Goal: Information Seeking & Learning: Learn about a topic

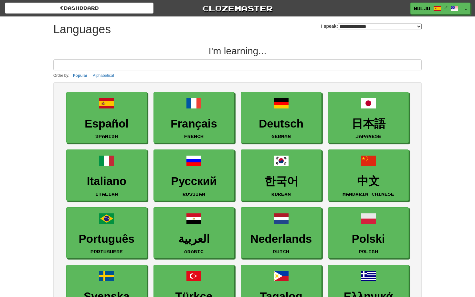
select select "*******"
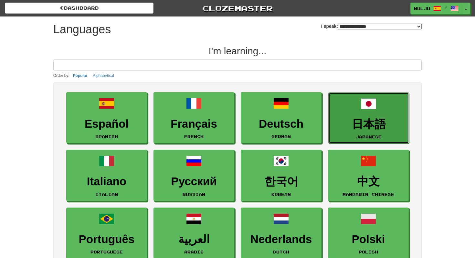
click at [373, 120] on h3 "日本語" at bounding box center [369, 124] width 74 height 13
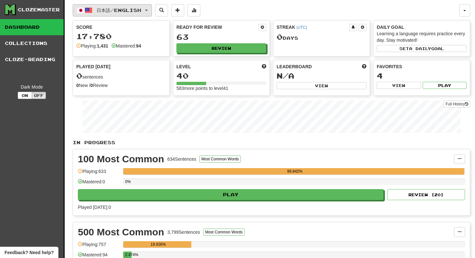
click at [130, 12] on span "日本語 / English" at bounding box center [119, 9] width 45 height 5
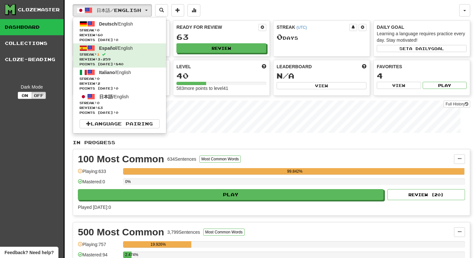
click at [190, 134] on div "Full History" at bounding box center [272, 117] width 398 height 40
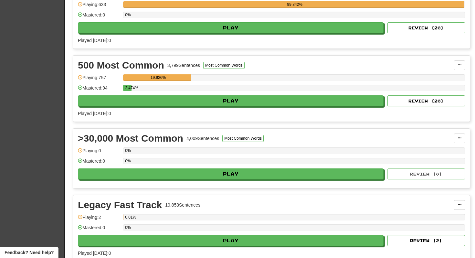
scroll to position [167, 0]
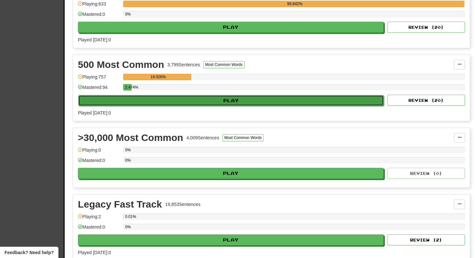
click at [196, 99] on button "Play" at bounding box center [231, 100] width 306 height 11
select select "**"
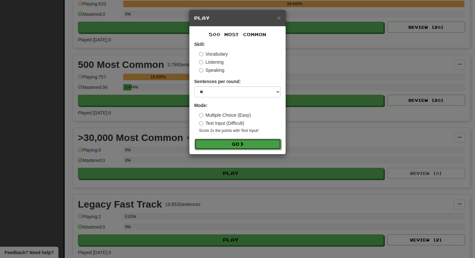
click at [207, 144] on button "Go" at bounding box center [238, 144] width 87 height 11
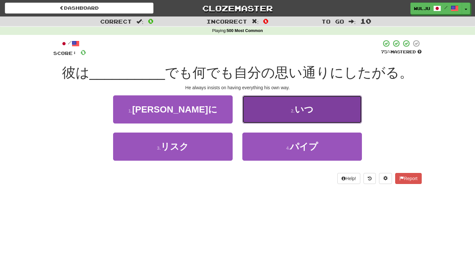
click at [259, 122] on button "2 . いつ" at bounding box center [302, 109] width 120 height 28
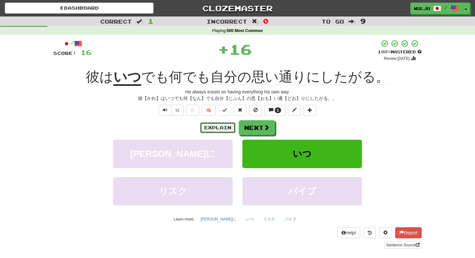
click at [227, 125] on button "Explain" at bounding box center [218, 127] width 36 height 11
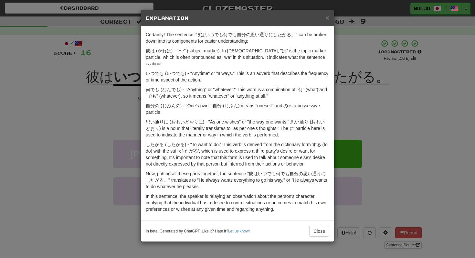
click at [351, 131] on div "× Explanation Certainly! The sentence "彼はいつでも何でも自分の思い通りにしたがる。" can be broken do…" at bounding box center [237, 129] width 475 height 258
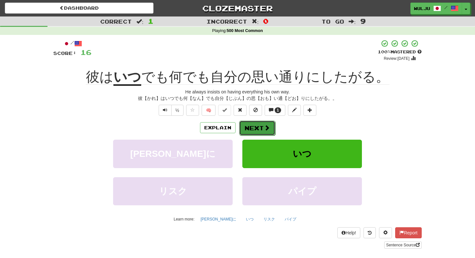
click at [268, 128] on span at bounding box center [267, 128] width 6 height 6
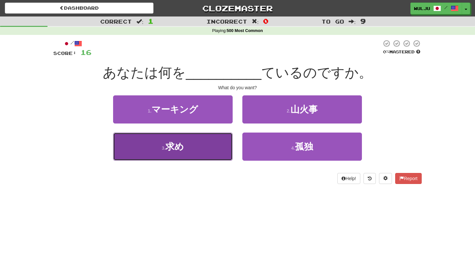
click at [205, 144] on button "3 . 求め" at bounding box center [173, 147] width 120 height 28
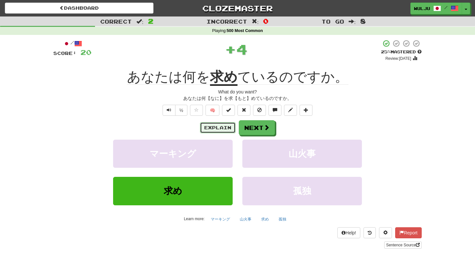
click at [214, 128] on button "Explain" at bounding box center [218, 127] width 36 height 11
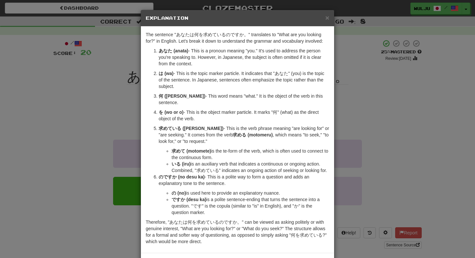
click at [357, 161] on div "× Explanation The sentence "あなたは何を求めているのですか。" translates to "What are you looki…" at bounding box center [237, 129] width 475 height 258
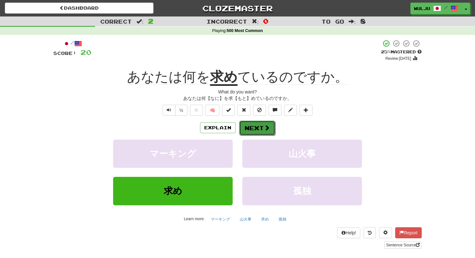
click at [261, 130] on button "Next" at bounding box center [257, 128] width 36 height 15
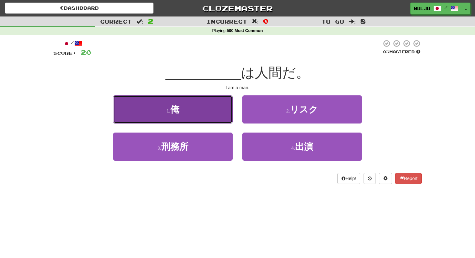
click at [225, 114] on button "1 . 俺" at bounding box center [173, 109] width 120 height 28
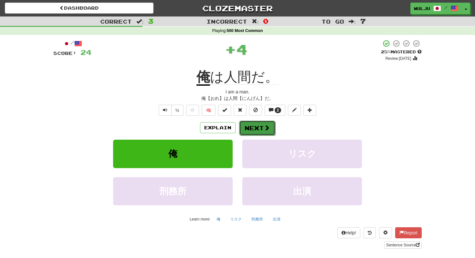
click at [246, 123] on button "Next" at bounding box center [257, 128] width 36 height 15
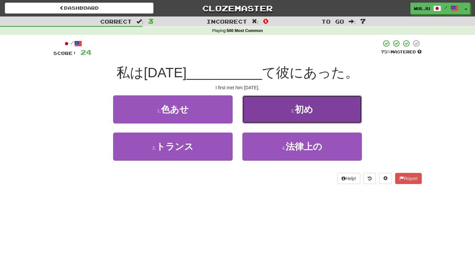
click at [265, 113] on button "2 . 初め" at bounding box center [302, 109] width 120 height 28
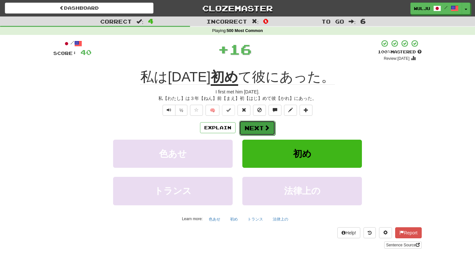
click at [262, 134] on button "Next" at bounding box center [257, 128] width 36 height 15
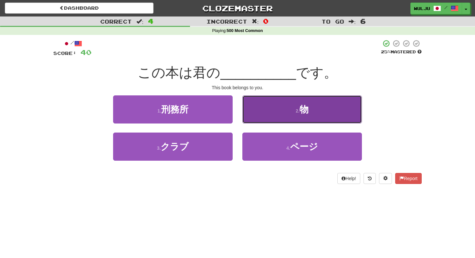
click at [252, 111] on button "2 . 物" at bounding box center [302, 109] width 120 height 28
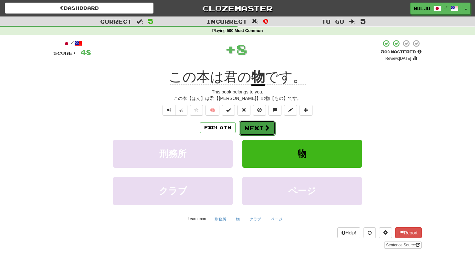
click at [258, 123] on button "Next" at bounding box center [257, 128] width 36 height 15
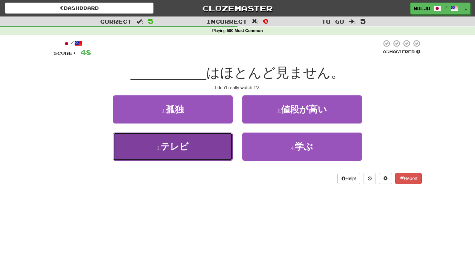
click at [212, 145] on button "3 . テレビ" at bounding box center [173, 147] width 120 height 28
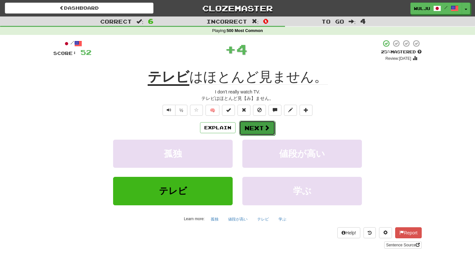
click at [244, 132] on button "Next" at bounding box center [257, 128] width 36 height 15
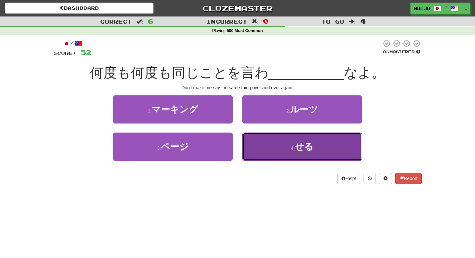
click at [262, 138] on button "4 . せる" at bounding box center [302, 147] width 120 height 28
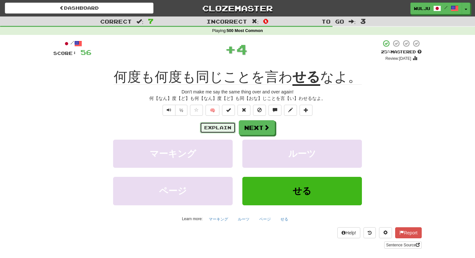
click at [227, 125] on button "Explain" at bounding box center [218, 127] width 36 height 11
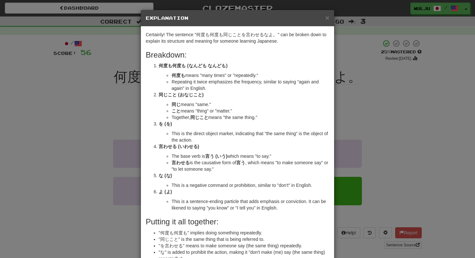
click at [403, 100] on div "× Explanation Certainly! The sentence "何度も何度も同じことを言わせるなよ。" can be broken down t…" at bounding box center [237, 129] width 475 height 258
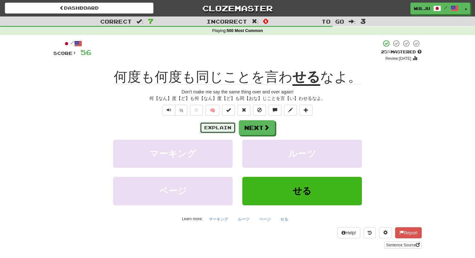
click at [209, 124] on button "Explain" at bounding box center [218, 127] width 36 height 11
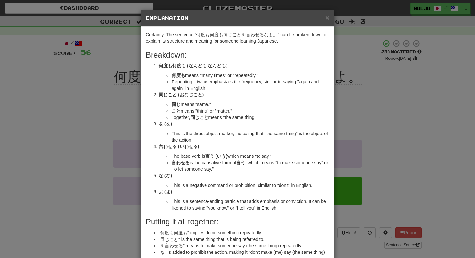
click at [375, 141] on div "× Explanation Certainly! The sentence "何度も何度も同じことを言わせるなよ。" can be broken down t…" at bounding box center [237, 129] width 475 height 258
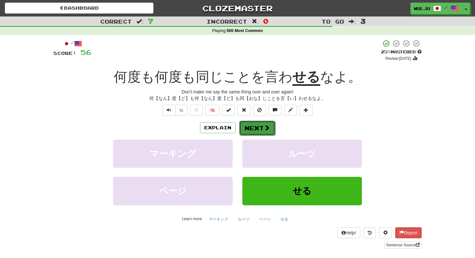
click at [263, 123] on button "Next" at bounding box center [257, 128] width 36 height 15
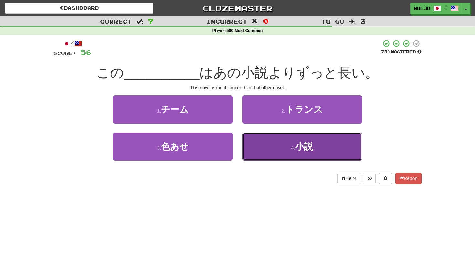
click at [293, 148] on small "4 ." at bounding box center [293, 147] width 4 height 5
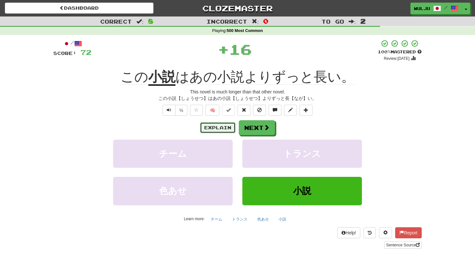
click at [228, 127] on button "Explain" at bounding box center [218, 127] width 36 height 11
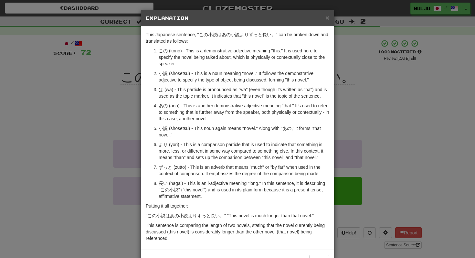
click at [377, 159] on div "× Explanation This Japanese sentence, "この小説はあの小説よりずっと長い。" can be broken down an…" at bounding box center [237, 129] width 475 height 258
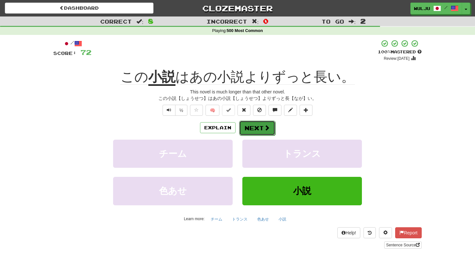
click at [261, 122] on button "Next" at bounding box center [257, 128] width 36 height 15
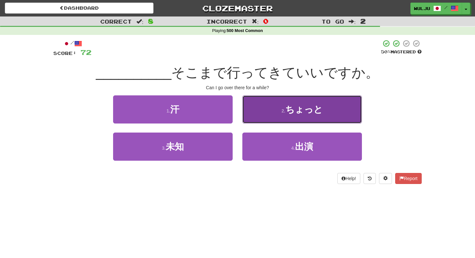
click at [262, 118] on button "2 . ちょっと" at bounding box center [302, 109] width 120 height 28
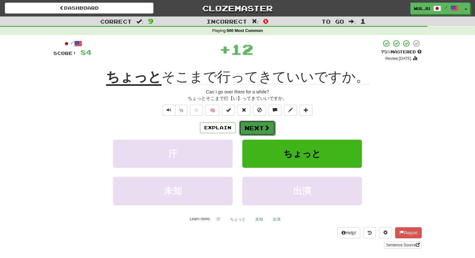
click at [245, 129] on button "Next" at bounding box center [257, 128] width 36 height 15
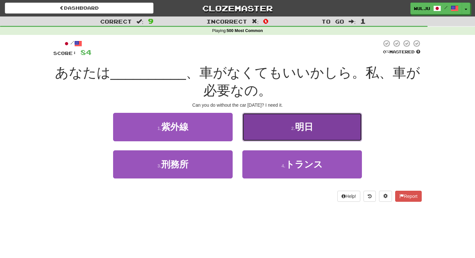
click at [243, 134] on button "2 . 明日" at bounding box center [302, 127] width 120 height 28
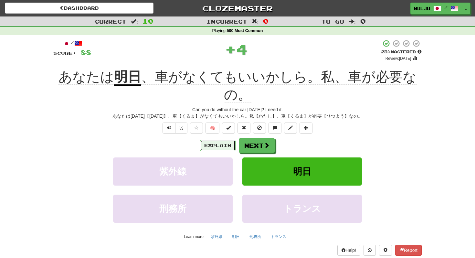
click at [225, 145] on button "Explain" at bounding box center [218, 145] width 36 height 11
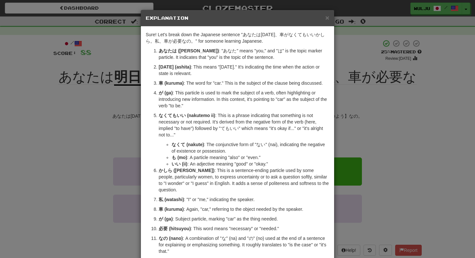
click at [367, 143] on div "× Explanation Sure! Let's break down the Japanese sentence "あなたは明日、車がなくてもいいかしら。…" at bounding box center [237, 129] width 475 height 258
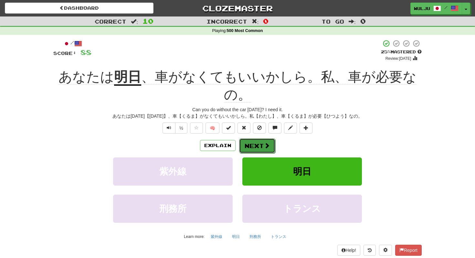
click at [263, 147] on button "Next" at bounding box center [257, 145] width 36 height 15
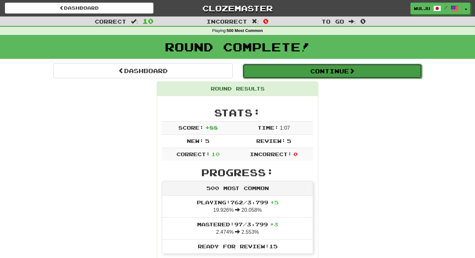
click at [302, 71] on button "Continue" at bounding box center [332, 71] width 179 height 15
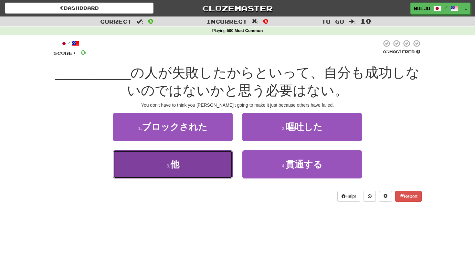
click at [140, 166] on button "3 . 他" at bounding box center [173, 164] width 120 height 28
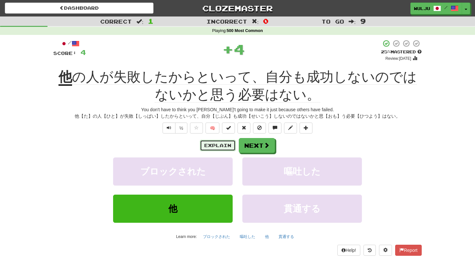
click at [210, 147] on button "Explain" at bounding box center [218, 145] width 36 height 11
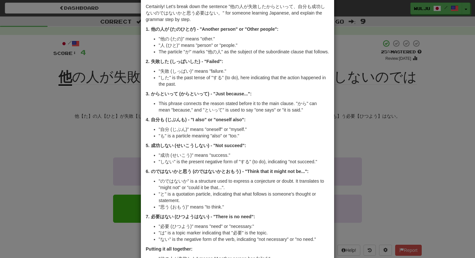
scroll to position [31, 0]
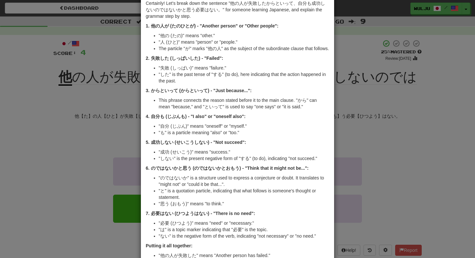
click at [379, 176] on div "× Explanation Certainly! Let's break down the sentence "他の人が失敗したからといって、自分も成功しない…" at bounding box center [237, 129] width 475 height 258
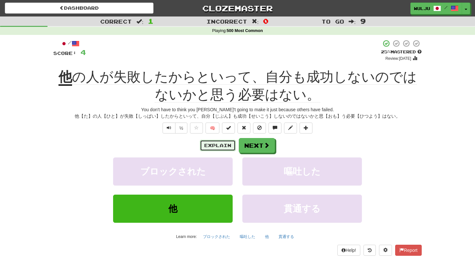
click at [214, 146] on button "Explain" at bounding box center [218, 145] width 36 height 11
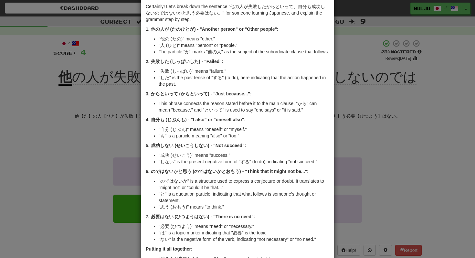
scroll to position [35, 0]
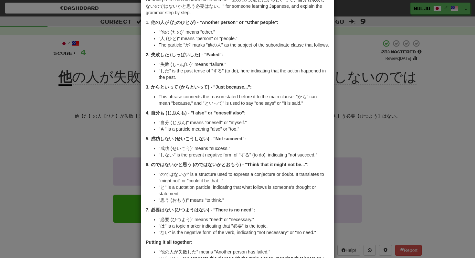
click at [361, 115] on div "× Explanation Certainly! Let's break down the sentence "他の人が失敗したからといって、自分も成功しない…" at bounding box center [237, 129] width 475 height 258
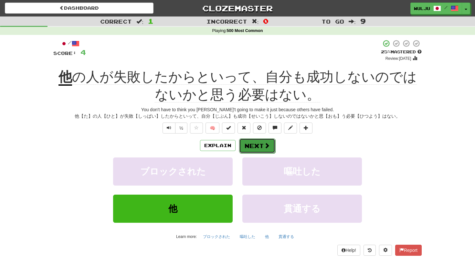
click at [247, 146] on button "Next" at bounding box center [257, 145] width 36 height 15
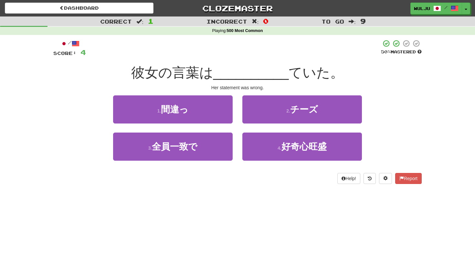
click at [230, 126] on div "1 . 間違っ" at bounding box center [172, 113] width 129 height 37
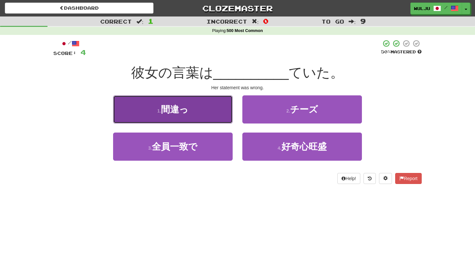
click at [227, 122] on button "1 . 間違っ" at bounding box center [173, 109] width 120 height 28
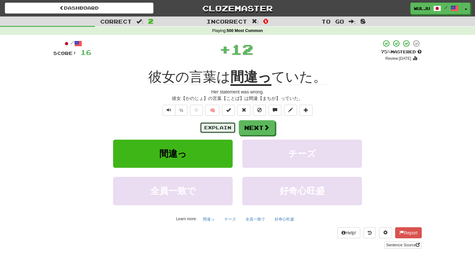
click at [226, 128] on button "Explain" at bounding box center [218, 127] width 36 height 11
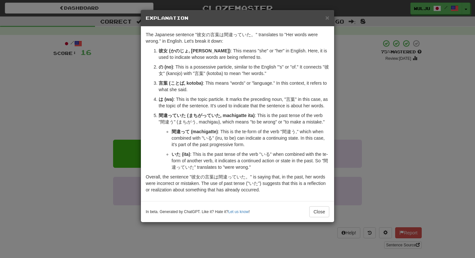
click at [337, 109] on div "× Explanation The Japanese sentence "彼女の言葉は間違っていた。" translates to "Her words we…" at bounding box center [237, 129] width 475 height 258
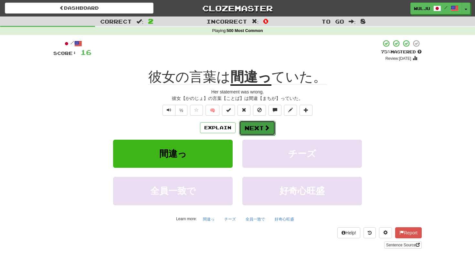
click at [251, 131] on button "Next" at bounding box center [257, 128] width 36 height 15
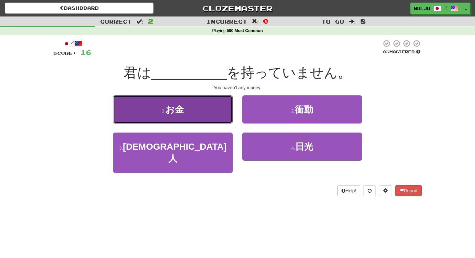
click at [220, 114] on button "1 . お金" at bounding box center [173, 109] width 120 height 28
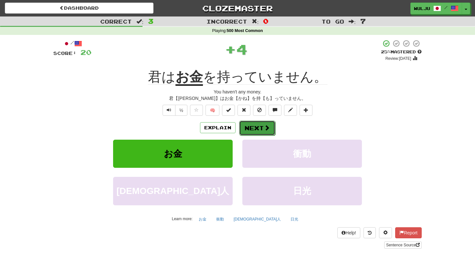
click at [248, 128] on button "Next" at bounding box center [257, 128] width 36 height 15
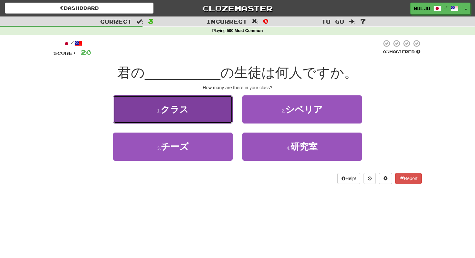
click at [222, 120] on button "1 . クラス" at bounding box center [173, 109] width 120 height 28
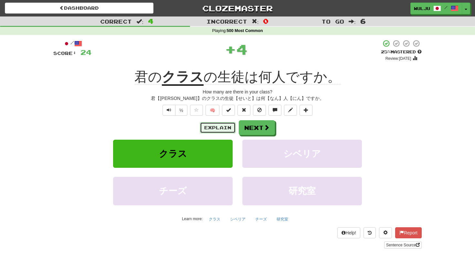
click at [214, 131] on button "Explain" at bounding box center [218, 127] width 36 height 11
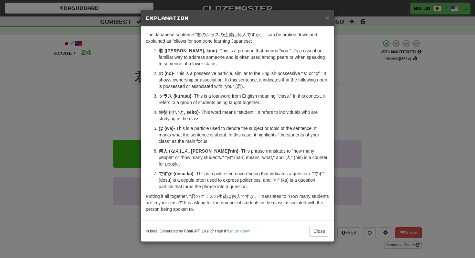
click at [393, 89] on div "× Explanation The Japanese sentence "君のクラスの生徒は何人ですか。" can be broken down and ex…" at bounding box center [237, 129] width 475 height 258
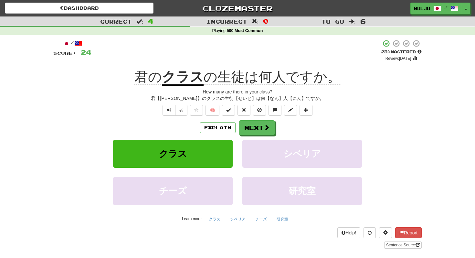
click at [260, 135] on div "Explain Next クラス シベリア チーズ 研究室 Learn more: クラス シベリア チーズ 研究室" at bounding box center [237, 172] width 369 height 104
click at [259, 131] on button "Next" at bounding box center [257, 128] width 36 height 15
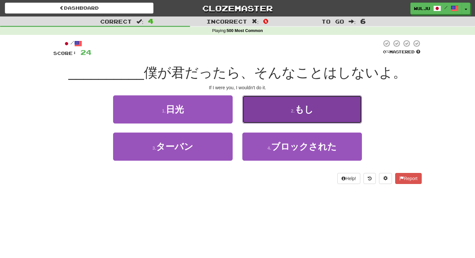
click at [275, 118] on button "2 . もし" at bounding box center [302, 109] width 120 height 28
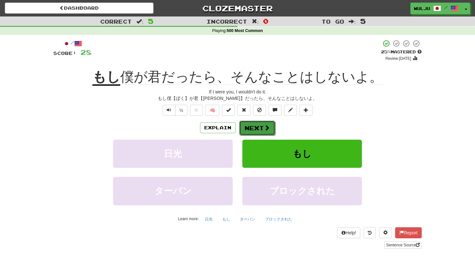
click at [249, 126] on button "Next" at bounding box center [257, 128] width 36 height 15
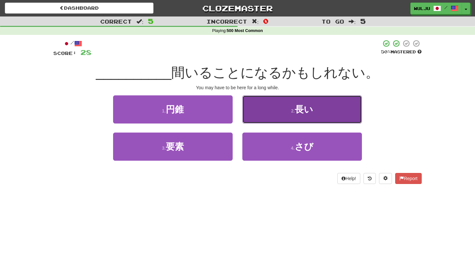
click at [252, 120] on button "2 . 長い" at bounding box center [302, 109] width 120 height 28
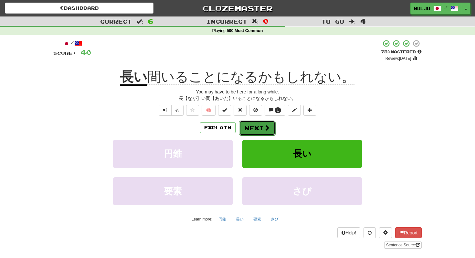
click at [247, 132] on button "Next" at bounding box center [257, 128] width 36 height 15
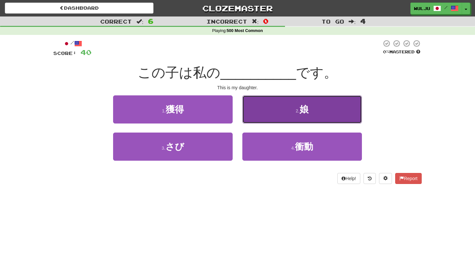
click at [254, 120] on button "2 . 娘" at bounding box center [302, 109] width 120 height 28
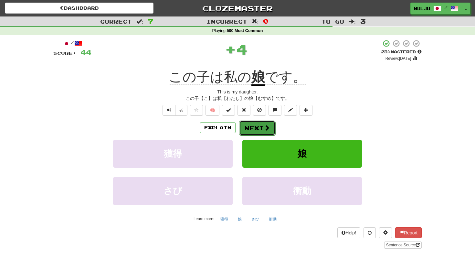
click at [255, 125] on button "Next" at bounding box center [257, 128] width 36 height 15
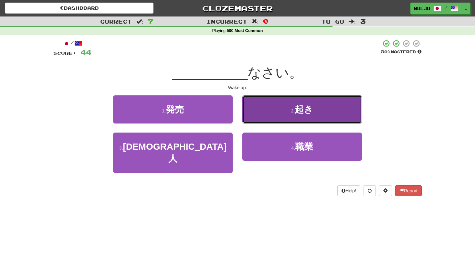
click at [259, 111] on button "2 . 起き" at bounding box center [302, 109] width 120 height 28
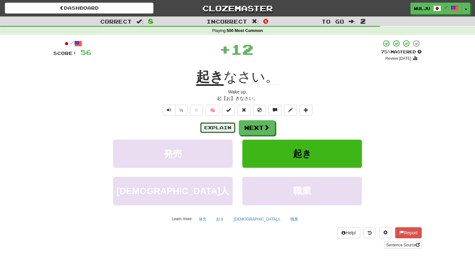
click at [231, 129] on button "Explain" at bounding box center [218, 127] width 36 height 11
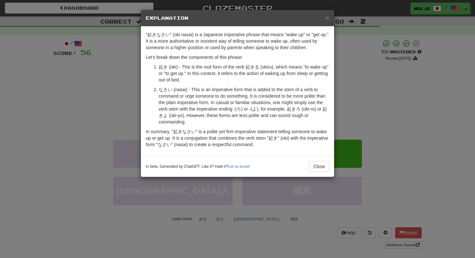
click at [348, 126] on div "× Explanation "起きなさい" (oki nasai) is a Japanese imperative phrase that means "w…" at bounding box center [237, 129] width 475 height 258
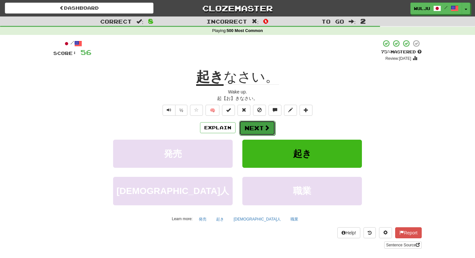
click at [272, 131] on button "Next" at bounding box center [257, 128] width 36 height 15
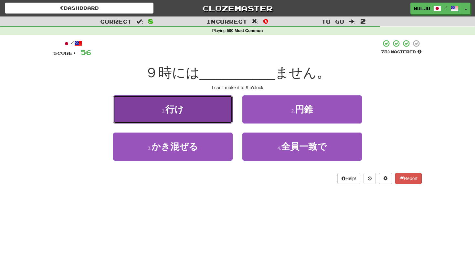
click at [217, 113] on button "1 . 行け" at bounding box center [173, 109] width 120 height 28
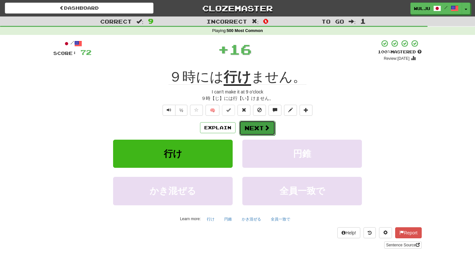
click at [261, 125] on button "Next" at bounding box center [257, 128] width 36 height 15
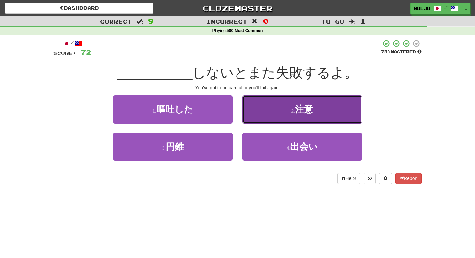
click at [255, 108] on button "2 . 注意" at bounding box center [302, 109] width 120 height 28
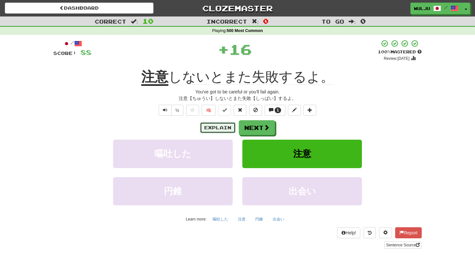
click at [227, 126] on button "Explain" at bounding box center [218, 127] width 36 height 11
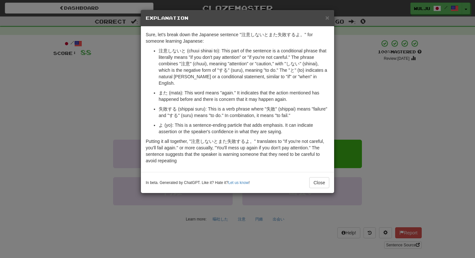
click at [385, 116] on div "× Explanation Sure, let's break down the Japanese sentence "注意しないとまた失敗するよ。" for…" at bounding box center [237, 129] width 475 height 258
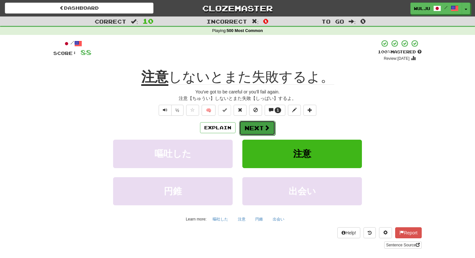
click at [255, 127] on button "Next" at bounding box center [257, 128] width 36 height 15
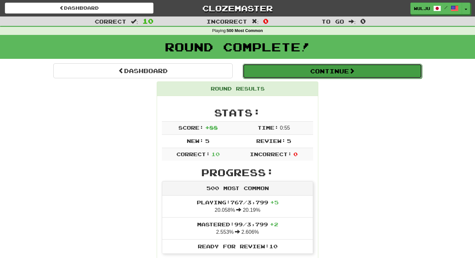
click at [275, 71] on button "Continue" at bounding box center [332, 71] width 179 height 15
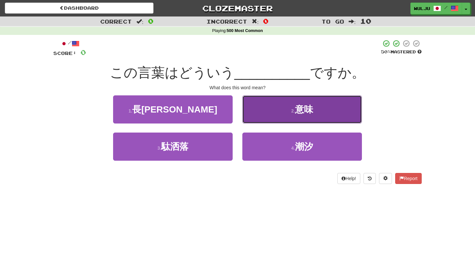
click at [286, 99] on button "2 . 意味" at bounding box center [302, 109] width 120 height 28
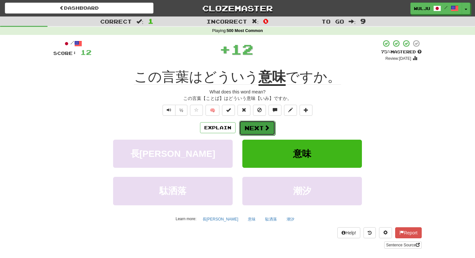
click at [262, 126] on button "Next" at bounding box center [257, 128] width 36 height 15
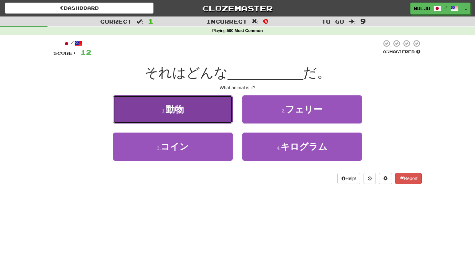
click at [201, 119] on button "1 . 動物" at bounding box center [173, 109] width 120 height 28
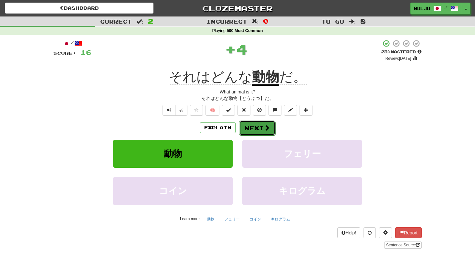
click at [249, 127] on button "Next" at bounding box center [257, 128] width 36 height 15
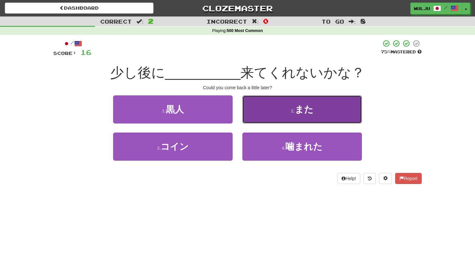
click at [257, 113] on button "2 . また" at bounding box center [302, 109] width 120 height 28
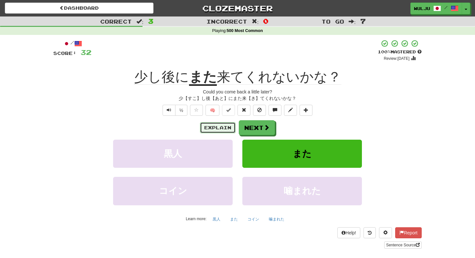
click at [224, 123] on button "Explain" at bounding box center [218, 127] width 36 height 11
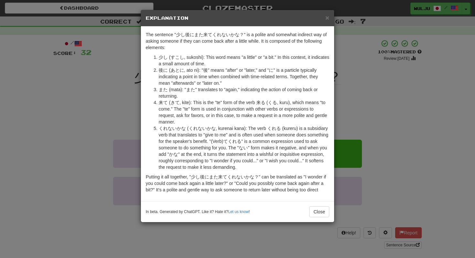
click at [123, 129] on div "× Explanation The sentence "少し後にまた来てくれないかな？" is a polite and somewhat indirect …" at bounding box center [237, 129] width 475 height 258
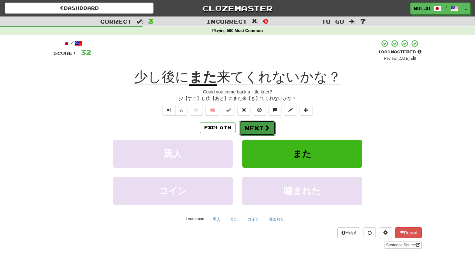
click at [249, 131] on button "Next" at bounding box center [257, 128] width 36 height 15
